Goal: Task Accomplishment & Management: Use online tool/utility

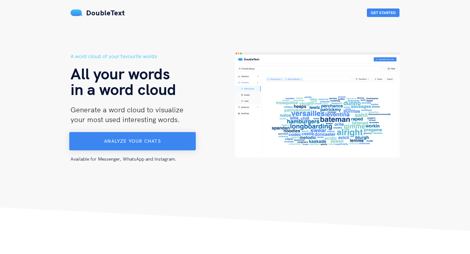
click at [132, 136] on button "Analyze your chats" at bounding box center [132, 141] width 127 height 18
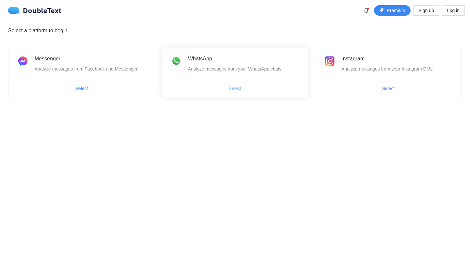
click at [230, 88] on span "Select" at bounding box center [235, 88] width 13 height 7
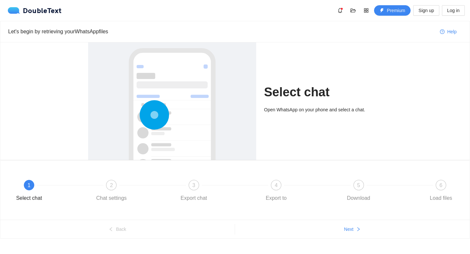
click at [167, 103] on icon at bounding box center [154, 114] width 29 height 29
click at [346, 73] on div "Select chat Open WhatsApp on your phone and select a chat." at bounding box center [323, 100] width 118 height 117
click at [441, 38] on div "Help" at bounding box center [447, 31] width 27 height 21
click at [442, 32] on icon "question-circle" at bounding box center [442, 31] width 5 height 5
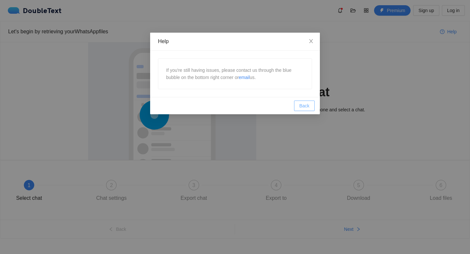
click at [296, 106] on button "Back" at bounding box center [304, 105] width 21 height 10
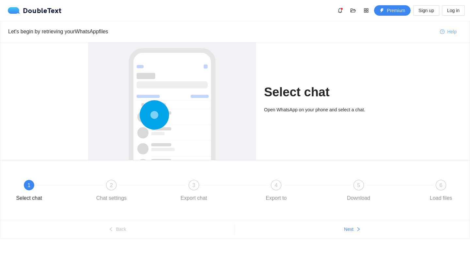
scroll to position [10, 0]
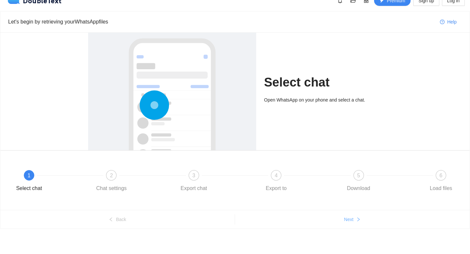
click at [349, 219] on span "Next" at bounding box center [348, 219] width 9 height 7
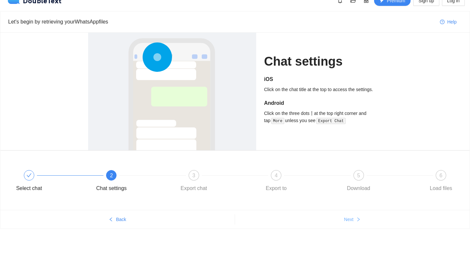
click at [353, 217] on span "Next" at bounding box center [348, 219] width 9 height 7
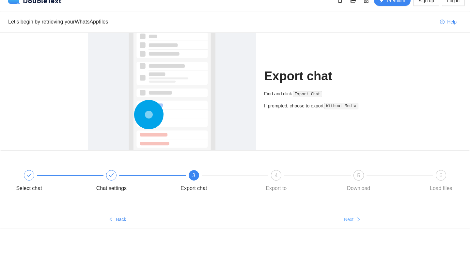
click at [356, 220] on icon "right" at bounding box center [358, 219] width 5 height 5
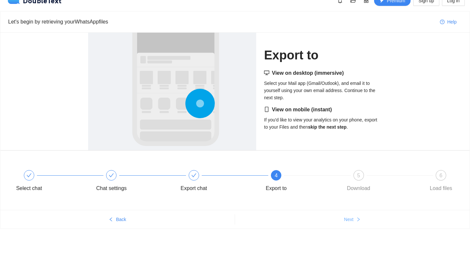
click at [348, 217] on span "Next" at bounding box center [348, 219] width 9 height 7
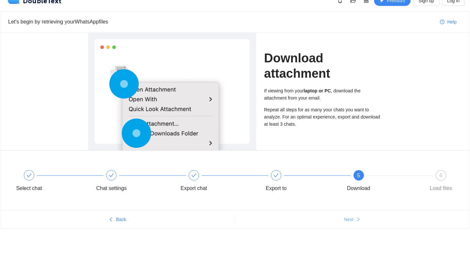
click at [349, 216] on span "Next" at bounding box center [348, 219] width 9 height 7
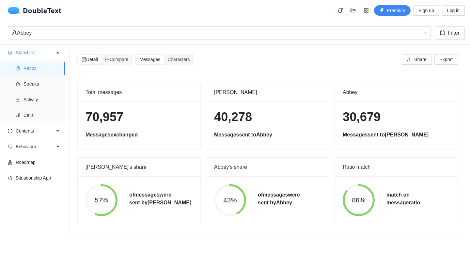
click at [374, 201] on span "86%" at bounding box center [358, 200] width 32 height 7
click at [362, 198] on span "86%" at bounding box center [358, 200] width 32 height 7
click at [90, 60] on span "Detail" at bounding box center [90, 59] width 16 height 5
click at [78, 55] on input "Detail" at bounding box center [78, 55] width 0 height 0
click at [149, 59] on span "Messages" at bounding box center [149, 59] width 21 height 5
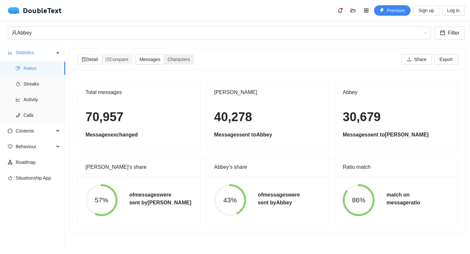
click at [136, 55] on input "Messages" at bounding box center [136, 55] width 0 height 0
click at [187, 53] on div "Detail Compare Messages Characters Share Export" at bounding box center [267, 59] width 380 height 21
click at [187, 57] on span "Characters" at bounding box center [178, 59] width 22 height 5
click at [164, 55] on input "Characters" at bounding box center [164, 55] width 0 height 0
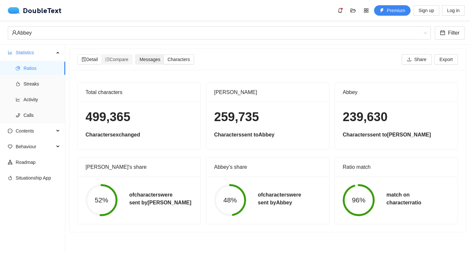
click at [160, 60] on span "Messages" at bounding box center [149, 59] width 21 height 5
click at [136, 55] on input "Messages" at bounding box center [136, 55] width 0 height 0
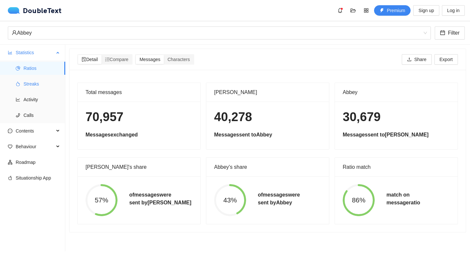
click at [40, 83] on span "Streaks" at bounding box center [41, 83] width 37 height 13
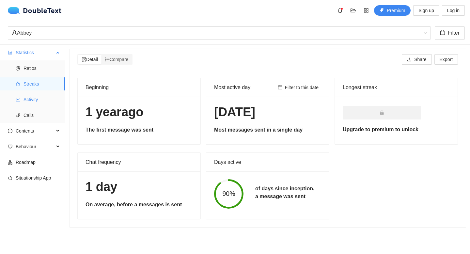
click at [47, 96] on span "Activity" at bounding box center [41, 99] width 37 height 13
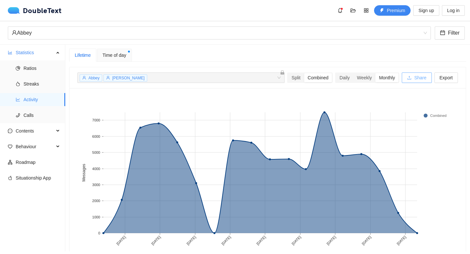
click at [407, 76] on icon "upload" at bounding box center [409, 77] width 5 height 5
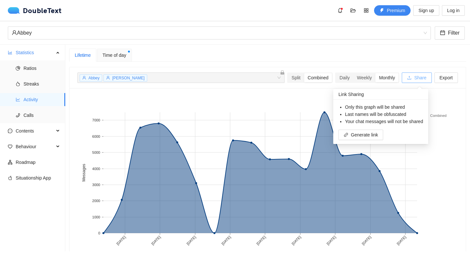
click at [407, 76] on icon "upload" at bounding box center [409, 77] width 5 height 5
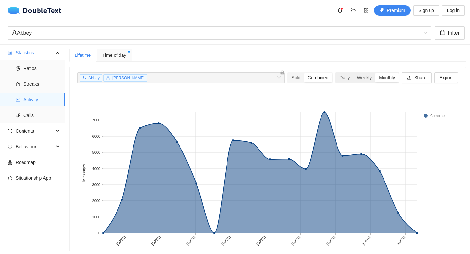
click at [380, 80] on div "Monthly" at bounding box center [386, 77] width 23 height 9
click at [375, 73] on input "Monthly" at bounding box center [375, 73] width 0 height 0
click at [42, 112] on span "Calls" at bounding box center [41, 115] width 37 height 13
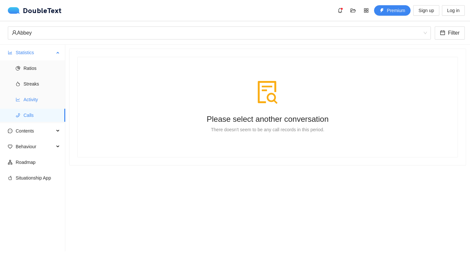
click at [40, 104] on span "Activity" at bounding box center [41, 99] width 37 height 13
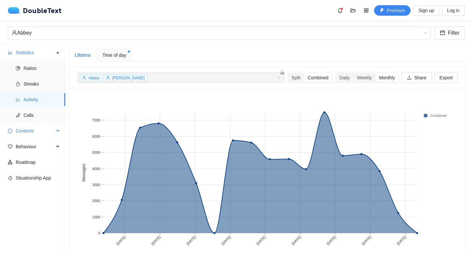
click at [38, 129] on span "Contents" at bounding box center [35, 130] width 38 height 13
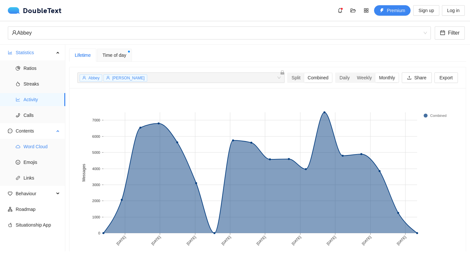
click at [44, 142] on span "Word Cloud" at bounding box center [41, 146] width 37 height 13
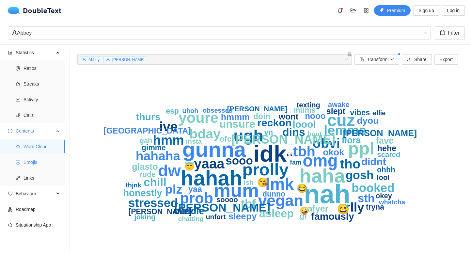
click at [35, 165] on span "Emojis" at bounding box center [41, 162] width 37 height 13
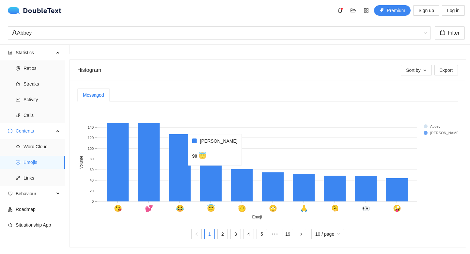
scroll to position [107, 0]
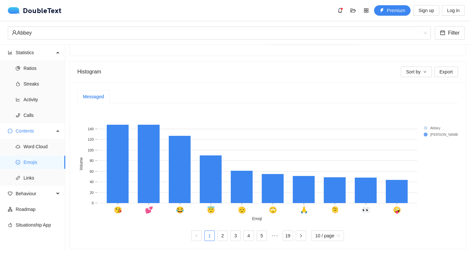
click at [424, 126] on rect at bounding box center [436, 128] width 26 height 7
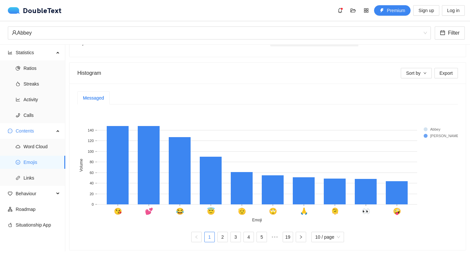
scroll to position [109, 0]
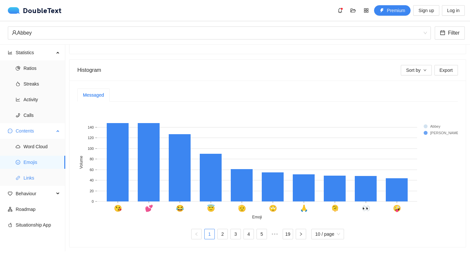
click at [38, 179] on span "Links" at bounding box center [41, 177] width 37 height 13
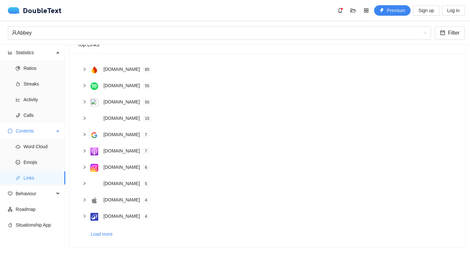
scroll to position [49, 0]
click at [36, 166] on span "Emojis" at bounding box center [41, 162] width 37 height 13
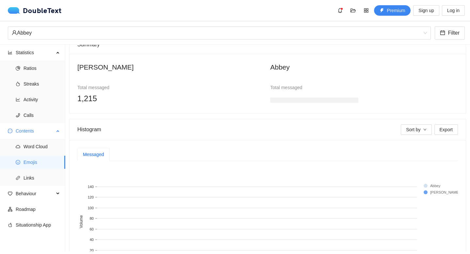
scroll to position [109, 0]
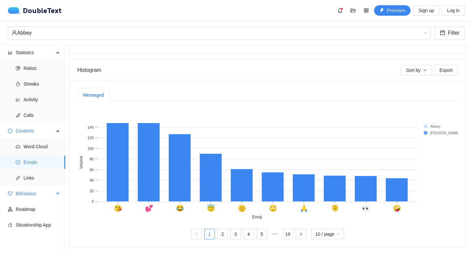
click at [34, 195] on span "Behaviour" at bounding box center [35, 193] width 38 height 13
click at [41, 207] on span "Engagement" at bounding box center [41, 209] width 37 height 13
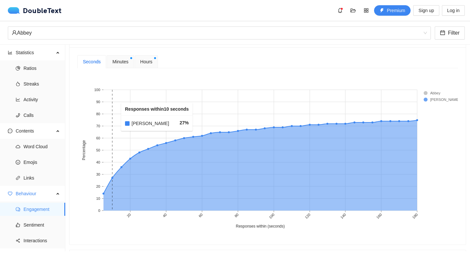
scroll to position [272, 0]
click at [114, 61] on span "Minutes" at bounding box center [120, 61] width 16 height 7
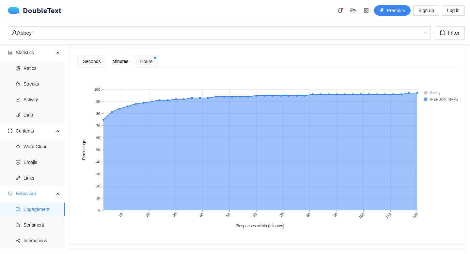
click at [148, 58] on span "Hours" at bounding box center [146, 61] width 12 height 7
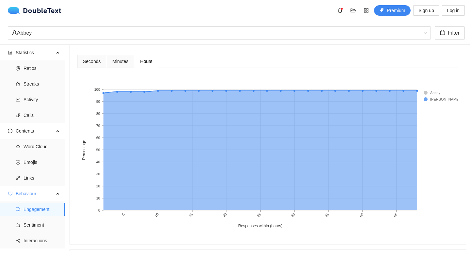
click at [127, 63] on span "Minutes" at bounding box center [120, 61] width 16 height 5
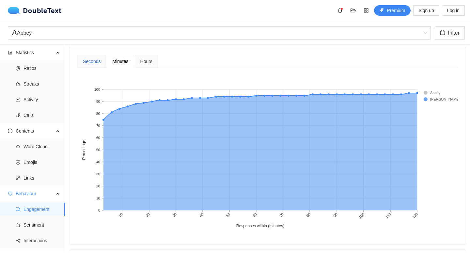
click at [94, 65] on div "Seconds" at bounding box center [92, 61] width 18 height 7
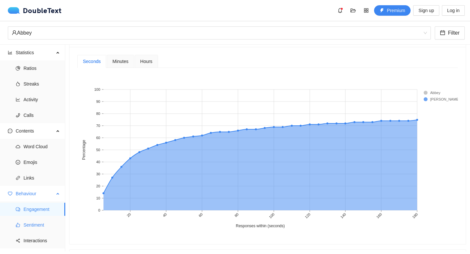
click at [49, 226] on span "Sentiment" at bounding box center [41, 224] width 37 height 13
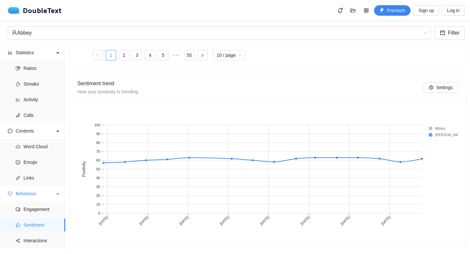
scroll to position [27, 0]
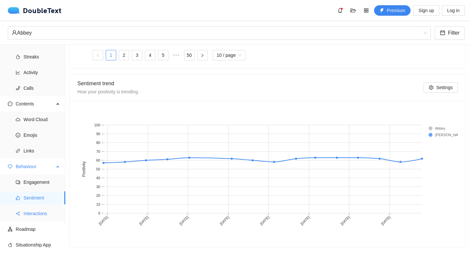
click at [36, 218] on span "Interactions" at bounding box center [41, 213] width 37 height 13
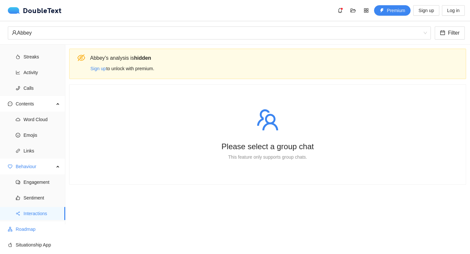
click at [33, 228] on span "Roadmap" at bounding box center [38, 228] width 44 height 13
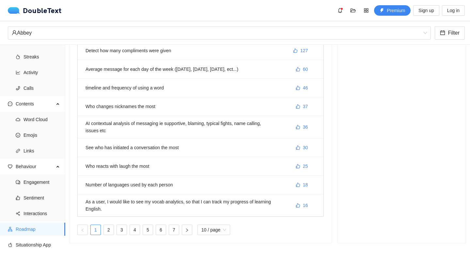
scroll to position [83, 0]
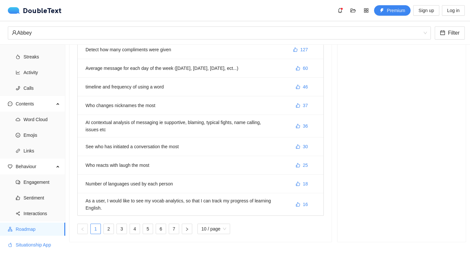
click at [22, 244] on span "Situationship App" at bounding box center [38, 244] width 44 height 13
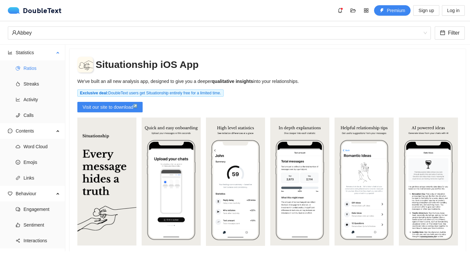
click at [31, 70] on span "Ratios" at bounding box center [41, 68] width 37 height 13
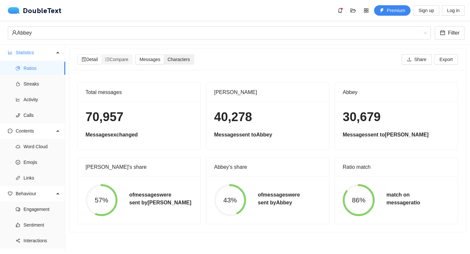
click at [176, 62] on span "Characters" at bounding box center [178, 59] width 22 height 5
click at [164, 55] on input "Characters" at bounding box center [164, 55] width 0 height 0
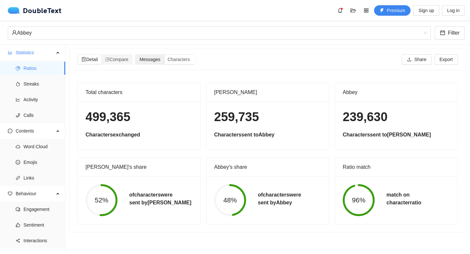
click at [154, 60] on span "Messages" at bounding box center [149, 59] width 21 height 5
click at [136, 55] on input "Messages" at bounding box center [136, 55] width 0 height 0
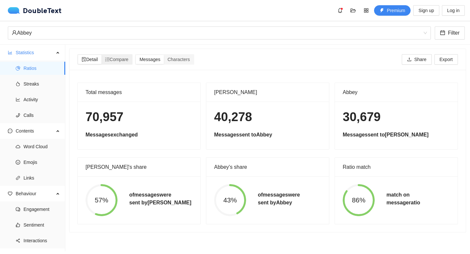
click at [98, 56] on div "Detail" at bounding box center [89, 59] width 23 height 9
click at [78, 55] on input "Detail" at bounding box center [78, 55] width 0 height 0
click at [49, 73] on span "Ratios" at bounding box center [41, 68] width 37 height 13
click at [46, 80] on span "Streaks" at bounding box center [41, 83] width 37 height 13
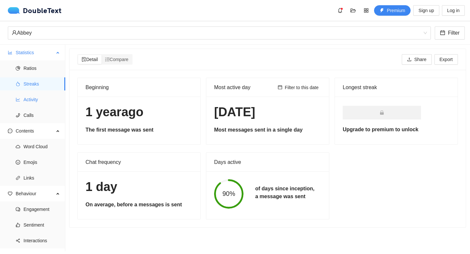
click at [45, 99] on span "Activity" at bounding box center [41, 99] width 37 height 13
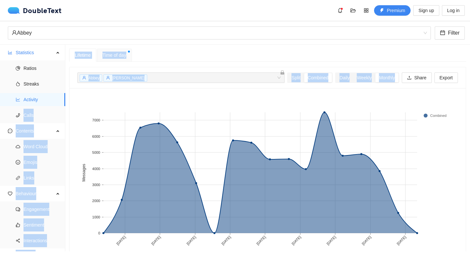
drag, startPoint x: 73, startPoint y: 94, endPoint x: 240, endPoint y: 99, distance: 167.7
click at [239, 99] on section "Statistics Ratios Streaks Activity Calls Contents Word Cloud Emojis Links Behav…" at bounding box center [235, 148] width 470 height 206
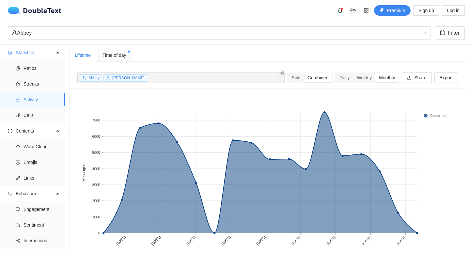
click at [254, 97] on rect at bounding box center [267, 177] width 380 height 163
click at [124, 55] on span "Time of day" at bounding box center [114, 55] width 24 height 7
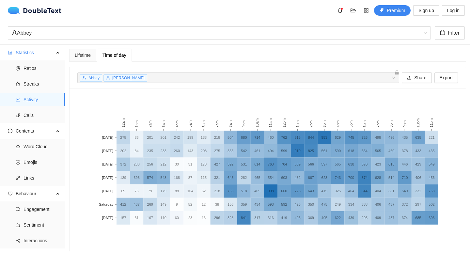
scroll to position [20, 0]
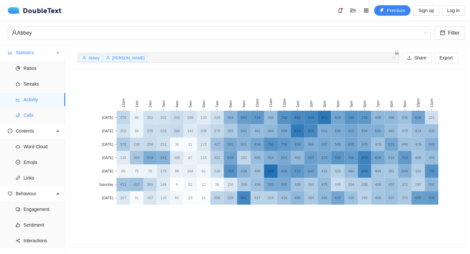
click at [43, 114] on span "Calls" at bounding box center [41, 115] width 37 height 13
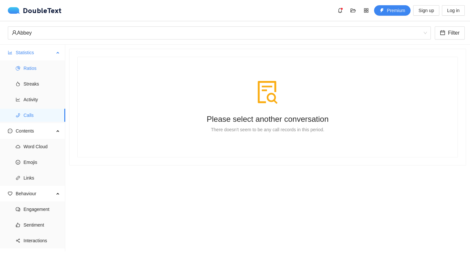
click at [36, 67] on span "Ratios" at bounding box center [41, 68] width 37 height 13
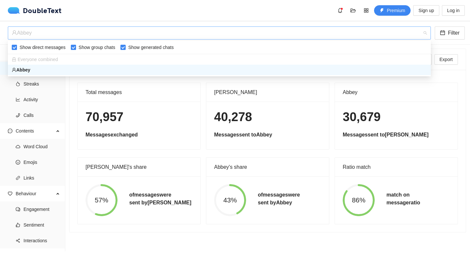
click at [426, 34] on span "Abbey" at bounding box center [219, 33] width 415 height 12
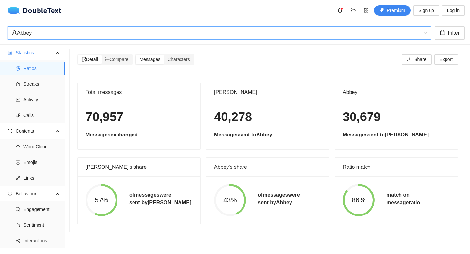
click at [426, 34] on span "Abbey" at bounding box center [219, 33] width 415 height 12
click at [38, 109] on span "Calls" at bounding box center [41, 115] width 37 height 13
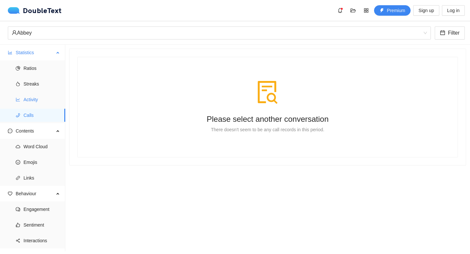
click at [38, 103] on span "Activity" at bounding box center [41, 99] width 37 height 13
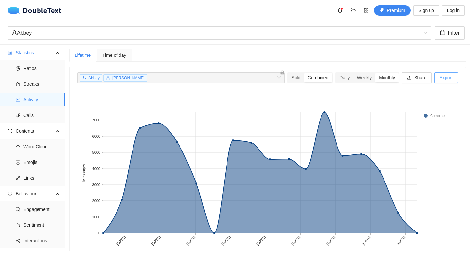
click at [447, 80] on span "Export" at bounding box center [445, 77] width 13 height 7
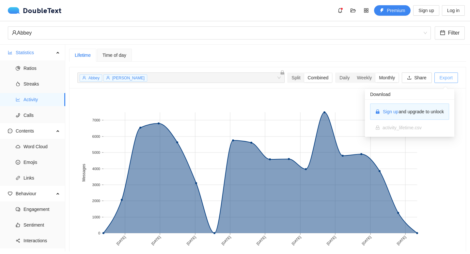
click at [447, 80] on span "Export" at bounding box center [445, 77] width 13 height 7
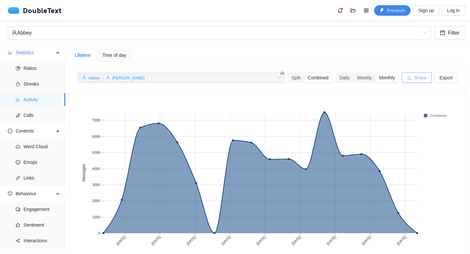
click at [418, 78] on span "Share" at bounding box center [420, 77] width 12 height 7
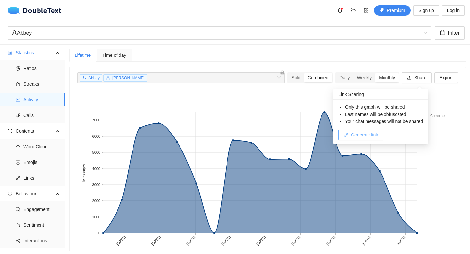
click at [373, 134] on span "Generate link" at bounding box center [364, 134] width 27 height 7
click at [366, 133] on span "Copy link" at bounding box center [360, 134] width 19 height 7
click at [37, 81] on span "Streaks" at bounding box center [41, 83] width 37 height 13
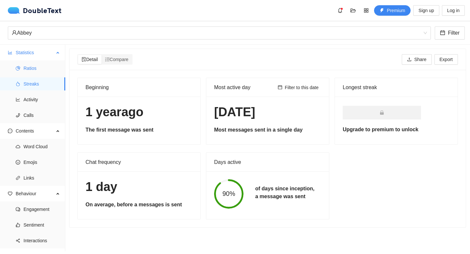
click at [37, 69] on span "Ratios" at bounding box center [41, 68] width 37 height 13
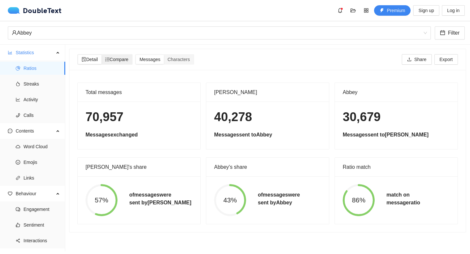
click at [127, 58] on span "Compare" at bounding box center [116, 59] width 23 height 5
click at [101, 55] on input "Compare" at bounding box center [101, 55] width 0 height 0
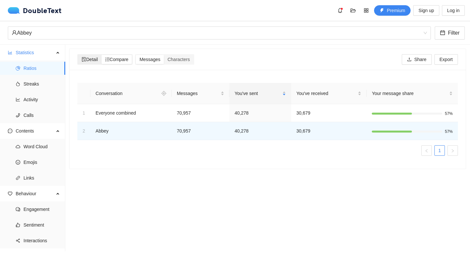
click at [96, 61] on span "Detail" at bounding box center [90, 59] width 16 height 5
click at [78, 55] on input "Detail" at bounding box center [78, 55] width 0 height 0
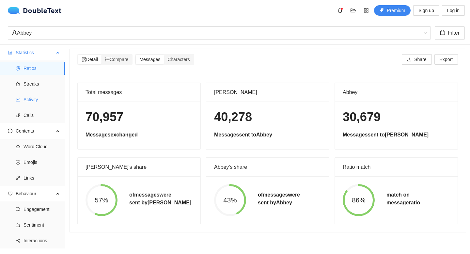
click at [38, 99] on span "Activity" at bounding box center [41, 99] width 37 height 13
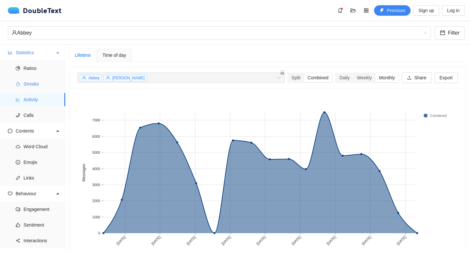
click at [35, 87] on span "Streaks" at bounding box center [41, 83] width 37 height 13
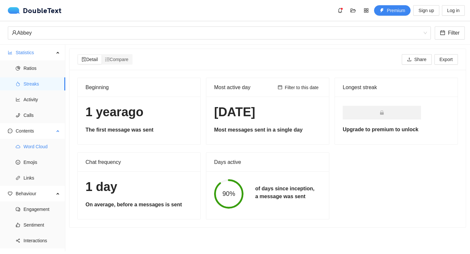
click at [35, 148] on span "Word Cloud" at bounding box center [41, 146] width 37 height 13
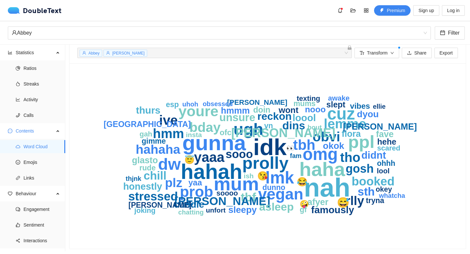
scroll to position [8, 0]
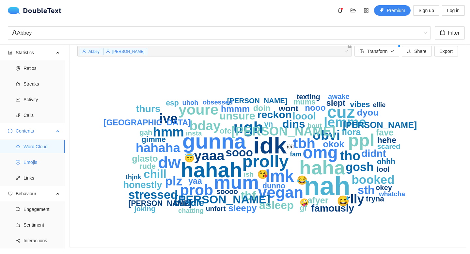
click at [38, 157] on span "Emojis" at bounding box center [41, 162] width 37 height 13
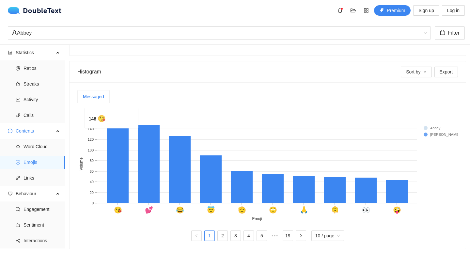
scroll to position [109, 0]
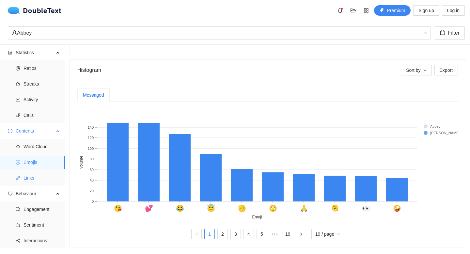
click at [38, 172] on span "Links" at bounding box center [41, 177] width 37 height 13
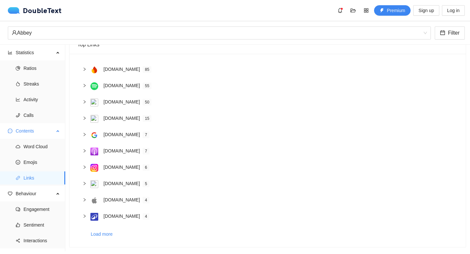
scroll to position [49, 0]
click at [34, 180] on span "Links" at bounding box center [41, 177] width 37 height 13
click at [98, 232] on span "Load more" at bounding box center [102, 233] width 22 height 7
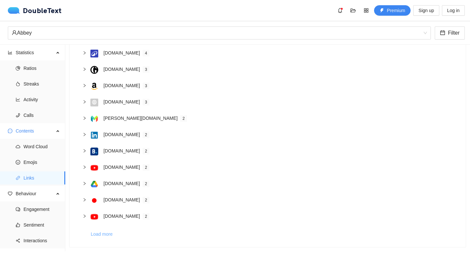
scroll to position [0, 0]
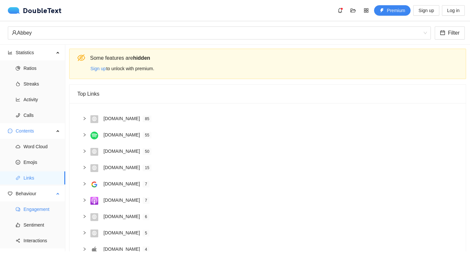
click at [28, 210] on span "Engagement" at bounding box center [41, 209] width 37 height 13
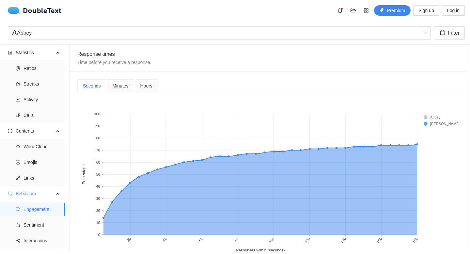
scroll to position [248, 0]
click at [116, 87] on span "Minutes" at bounding box center [120, 85] width 16 height 5
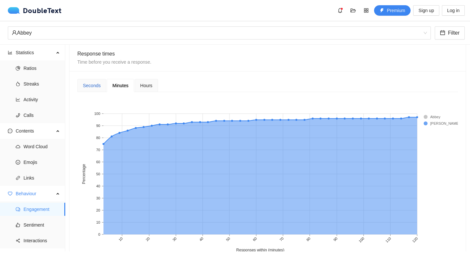
click at [97, 87] on div "Seconds" at bounding box center [92, 85] width 18 height 7
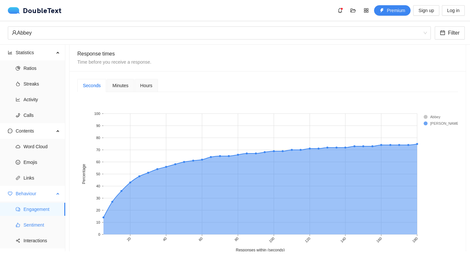
click at [31, 224] on span "Sentiment" at bounding box center [41, 224] width 37 height 13
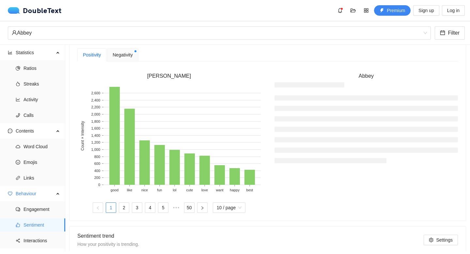
scroll to position [179, 0]
click at [203, 212] on button "button" at bounding box center [202, 208] width 10 height 10
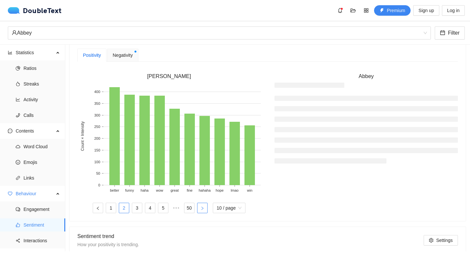
click at [203, 212] on button "button" at bounding box center [202, 208] width 10 height 10
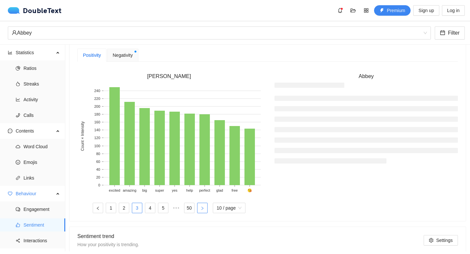
click at [203, 211] on button "button" at bounding box center [202, 208] width 10 height 10
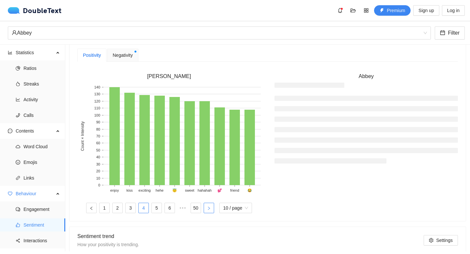
click at [204, 211] on button "button" at bounding box center [209, 208] width 10 height 10
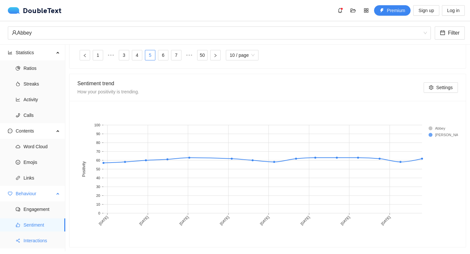
scroll to position [27, 0]
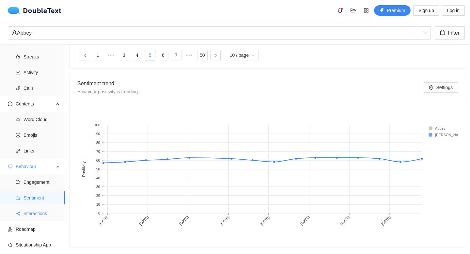
click at [38, 214] on span "Interactions" at bounding box center [41, 213] width 37 height 13
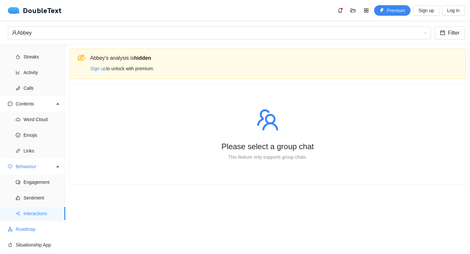
click at [32, 227] on span "Roadmap" at bounding box center [38, 228] width 44 height 13
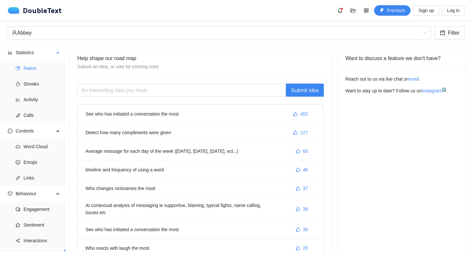
click at [32, 69] on span "Ratios" at bounding box center [41, 68] width 37 height 13
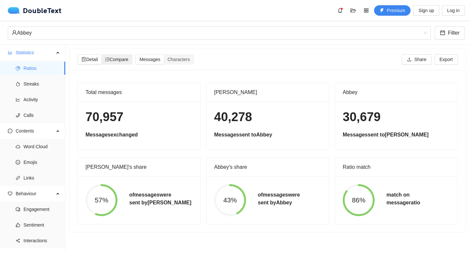
click at [124, 62] on div "Compare" at bounding box center [116, 59] width 31 height 9
click at [101, 55] on input "Compare" at bounding box center [101, 55] width 0 height 0
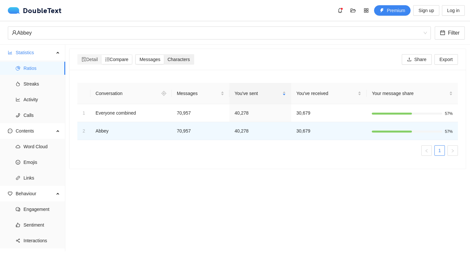
click at [182, 58] on span "Characters" at bounding box center [178, 59] width 22 height 5
click at [164, 55] on input "Characters" at bounding box center [164, 55] width 0 height 0
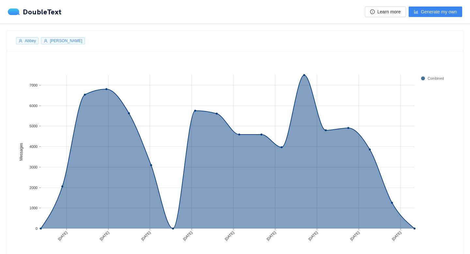
scroll to position [9, 0]
